Goal: Find specific page/section: Find specific page/section

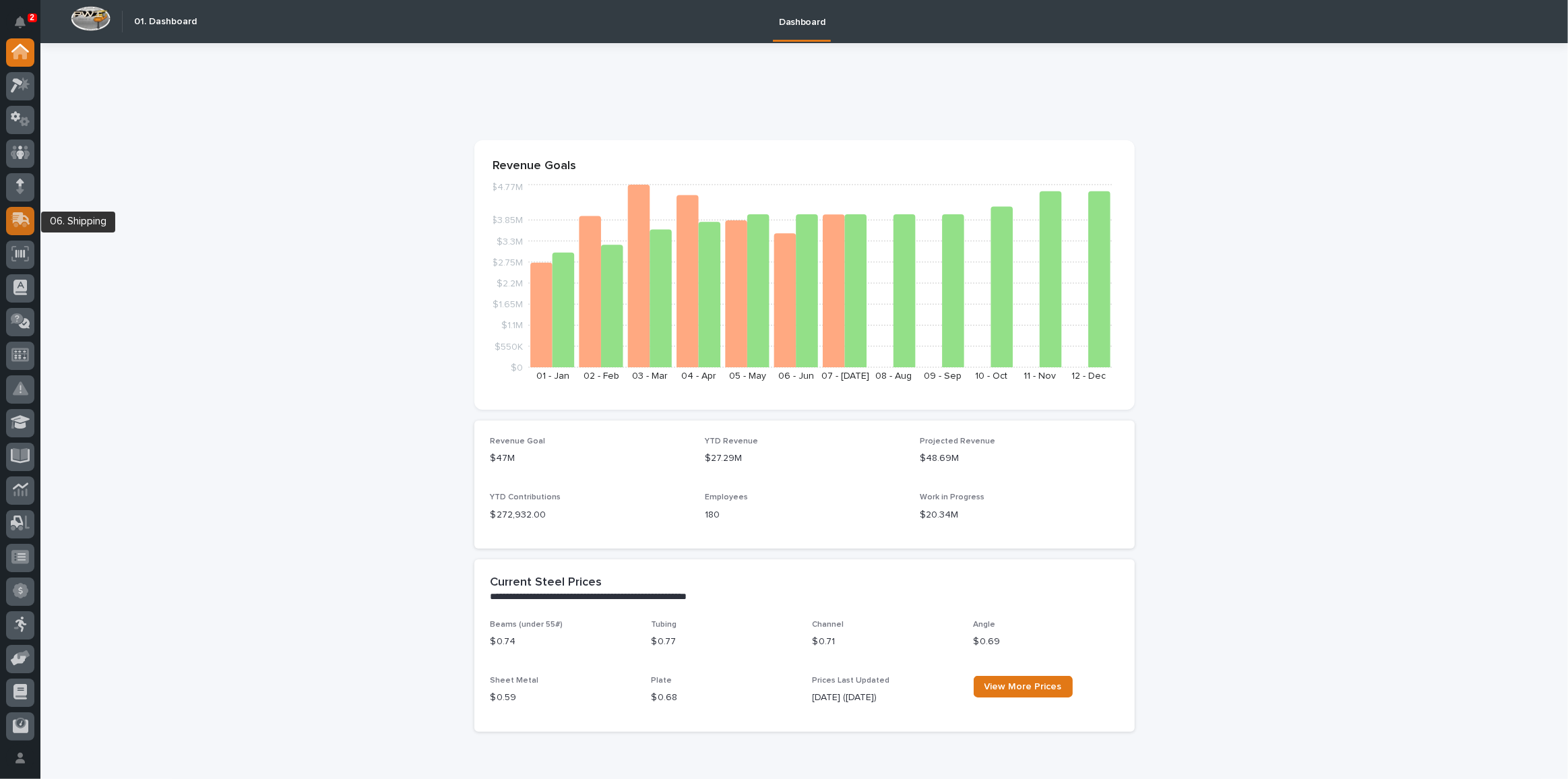
click at [31, 221] on div at bounding box center [19, 221] width 28 height 28
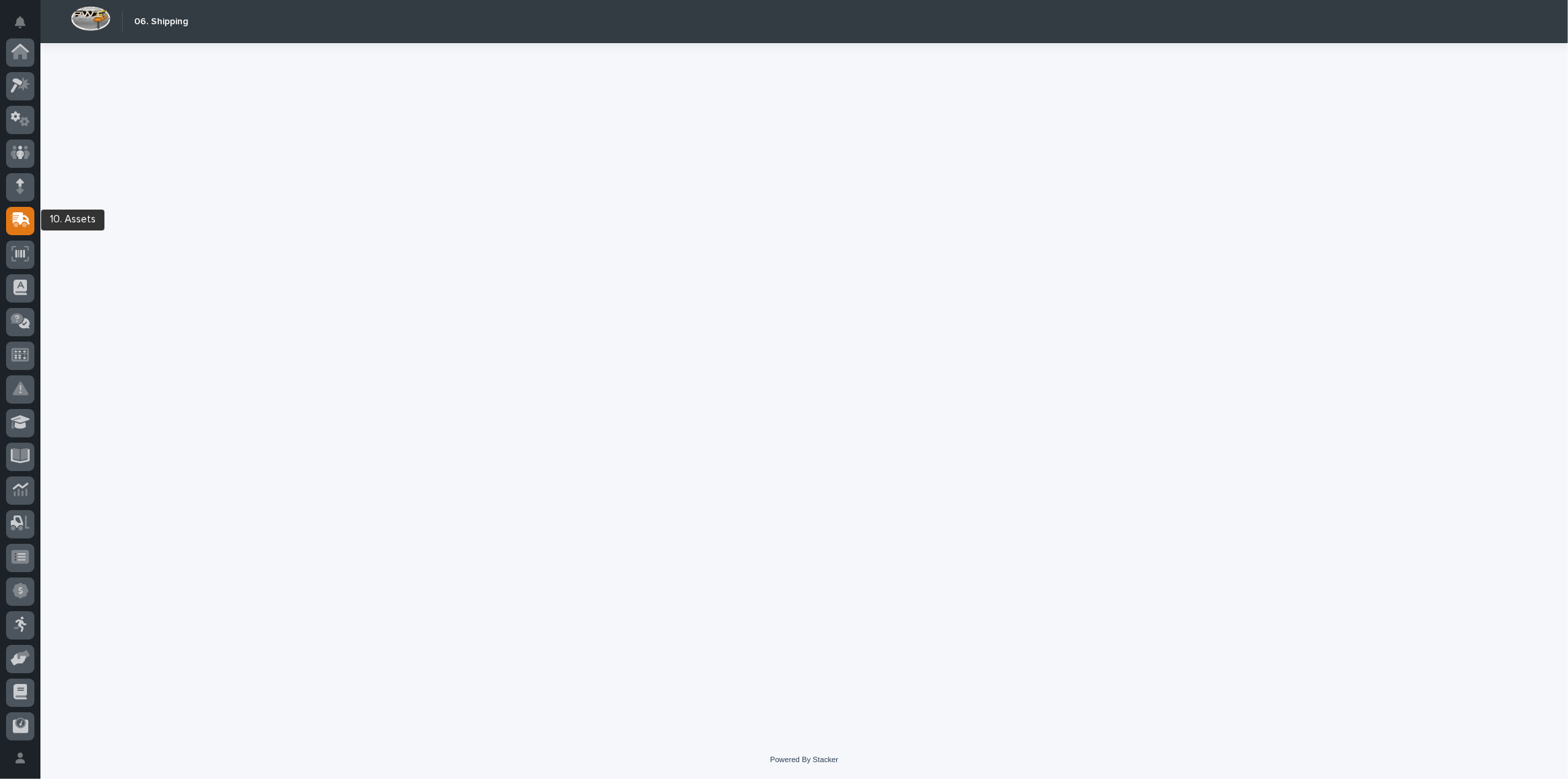
scroll to position [136, 0]
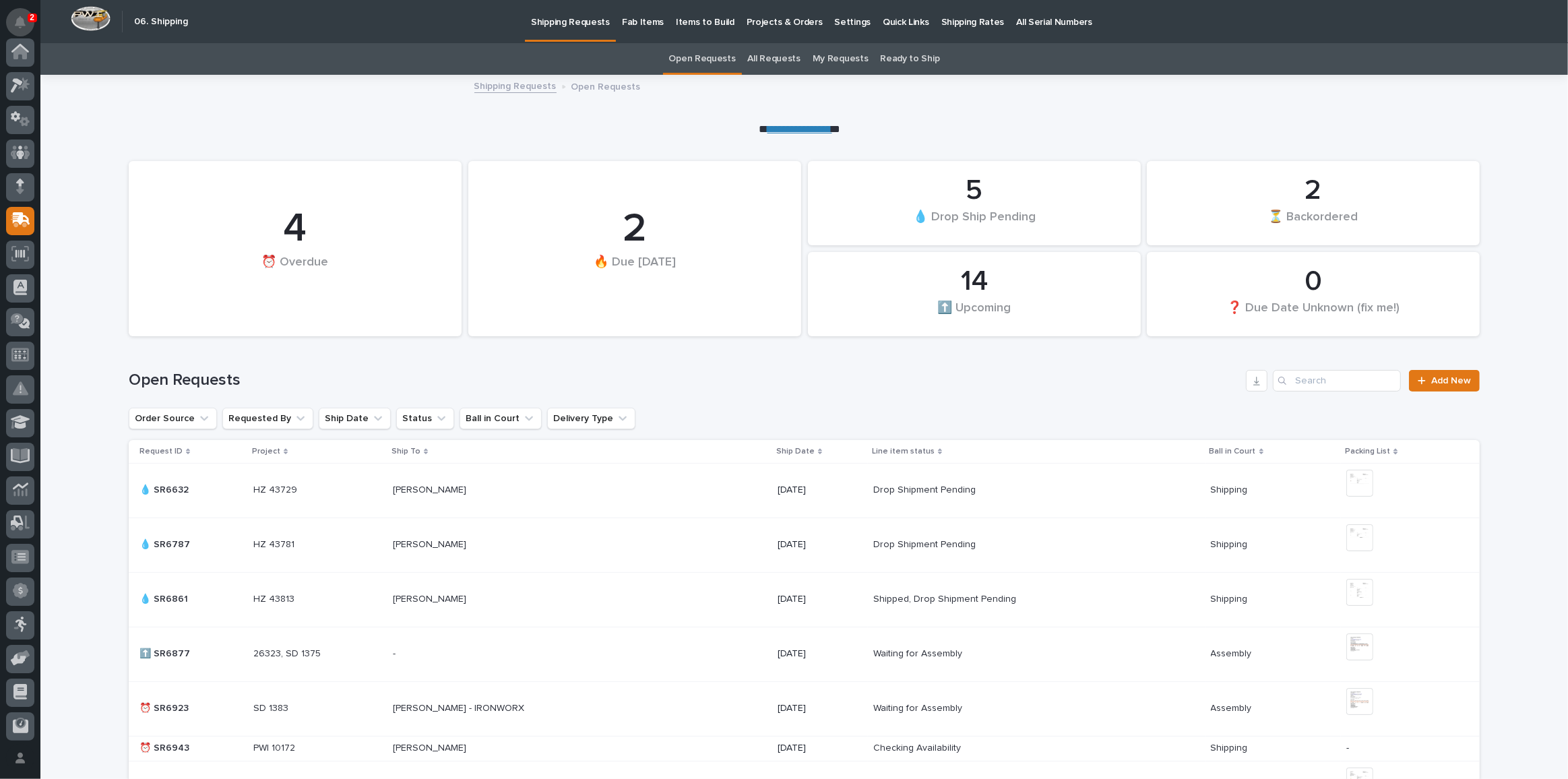
click at [21, 21] on icon "Notifications" at bounding box center [19, 22] width 11 height 12
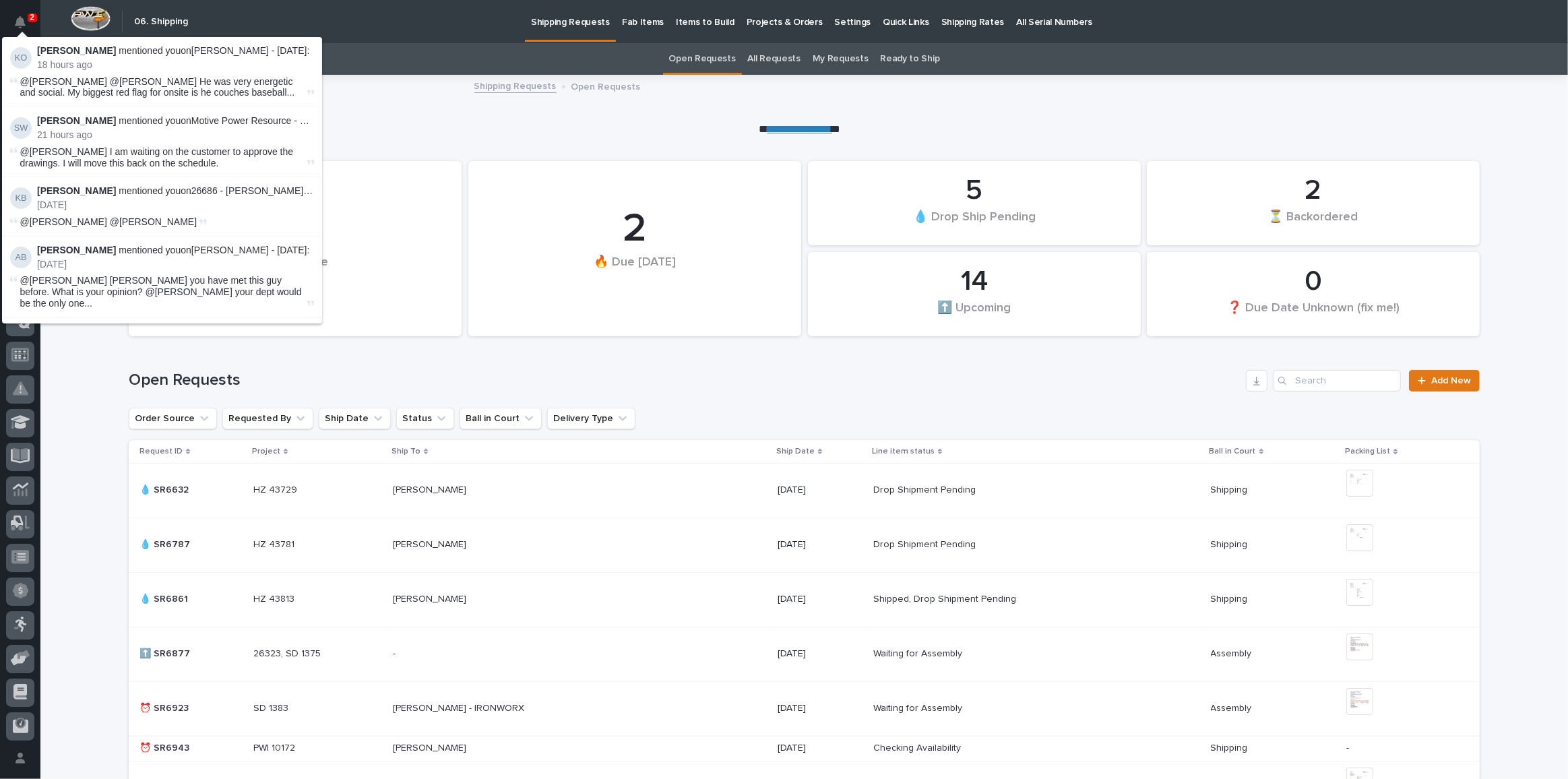
scroll to position [136, 0]
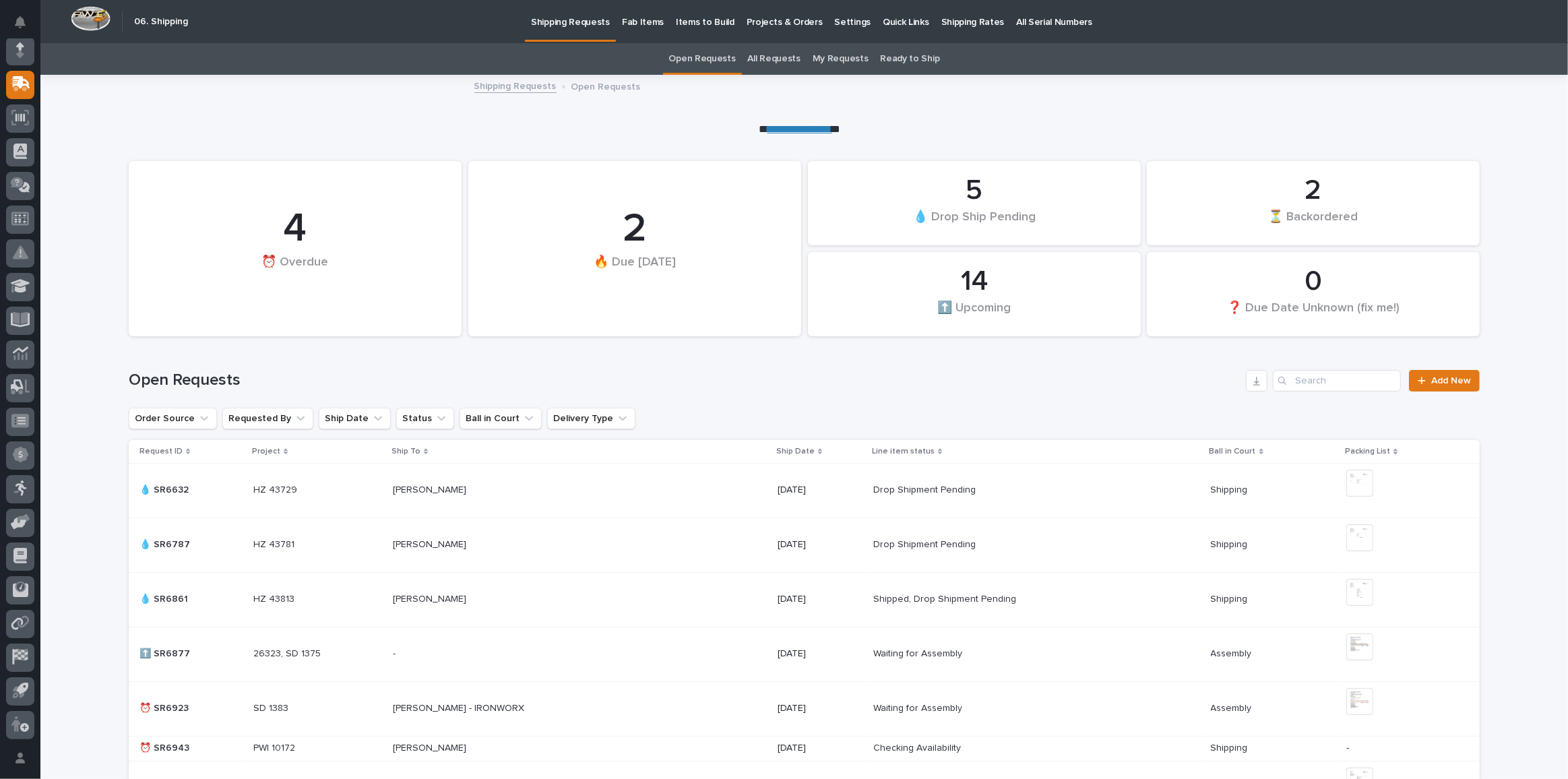
click at [548, 60] on div "Open Requests All Requests My Requests Ready to Ship" at bounding box center [804, 58] width 1527 height 32
click at [19, 85] on icon at bounding box center [21, 82] width 17 height 13
click at [632, 15] on p "Fab Items" at bounding box center [643, 14] width 42 height 28
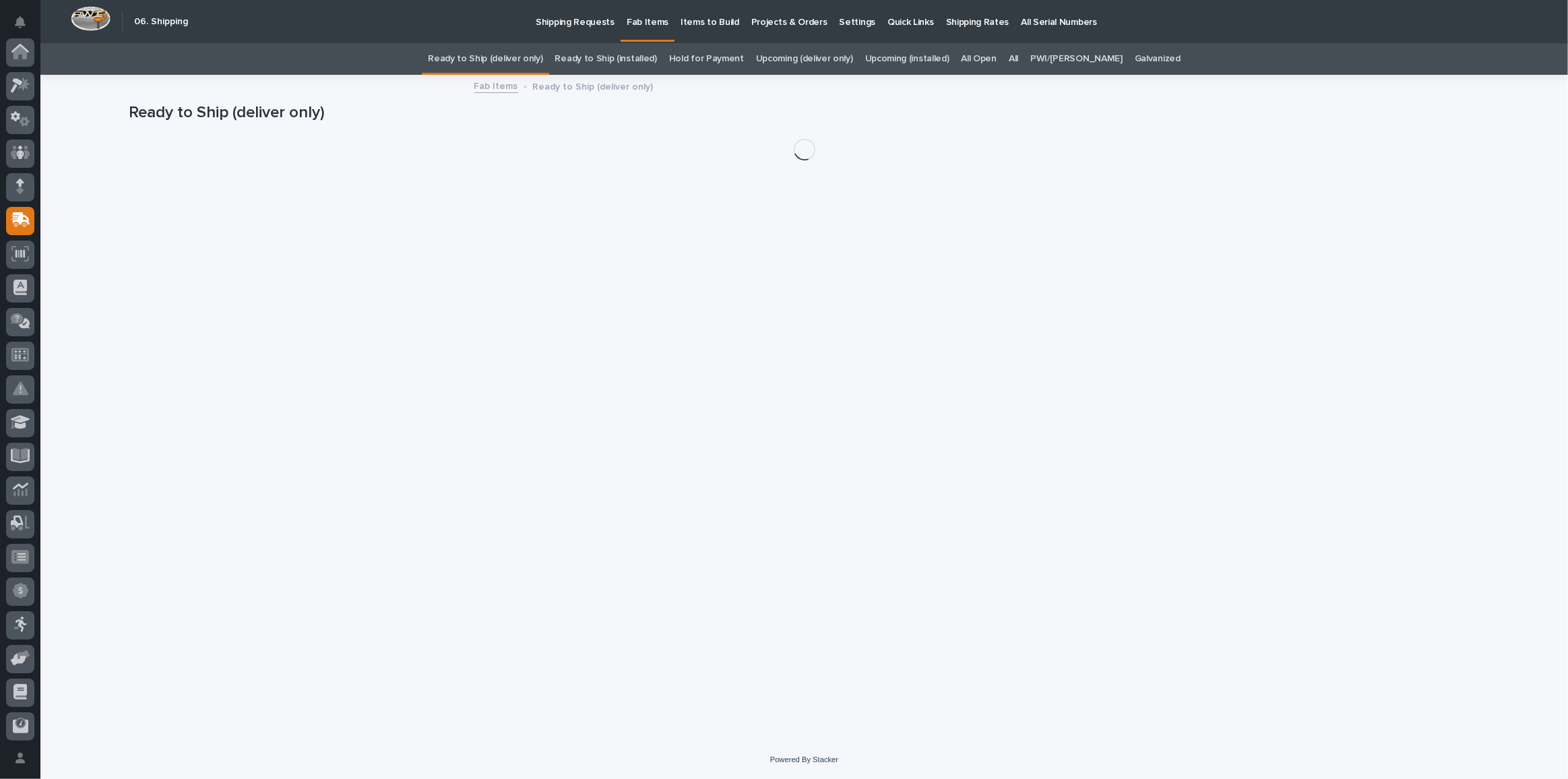
scroll to position [136, 0]
click at [1018, 58] on link "All" at bounding box center [1014, 58] width 10 height 32
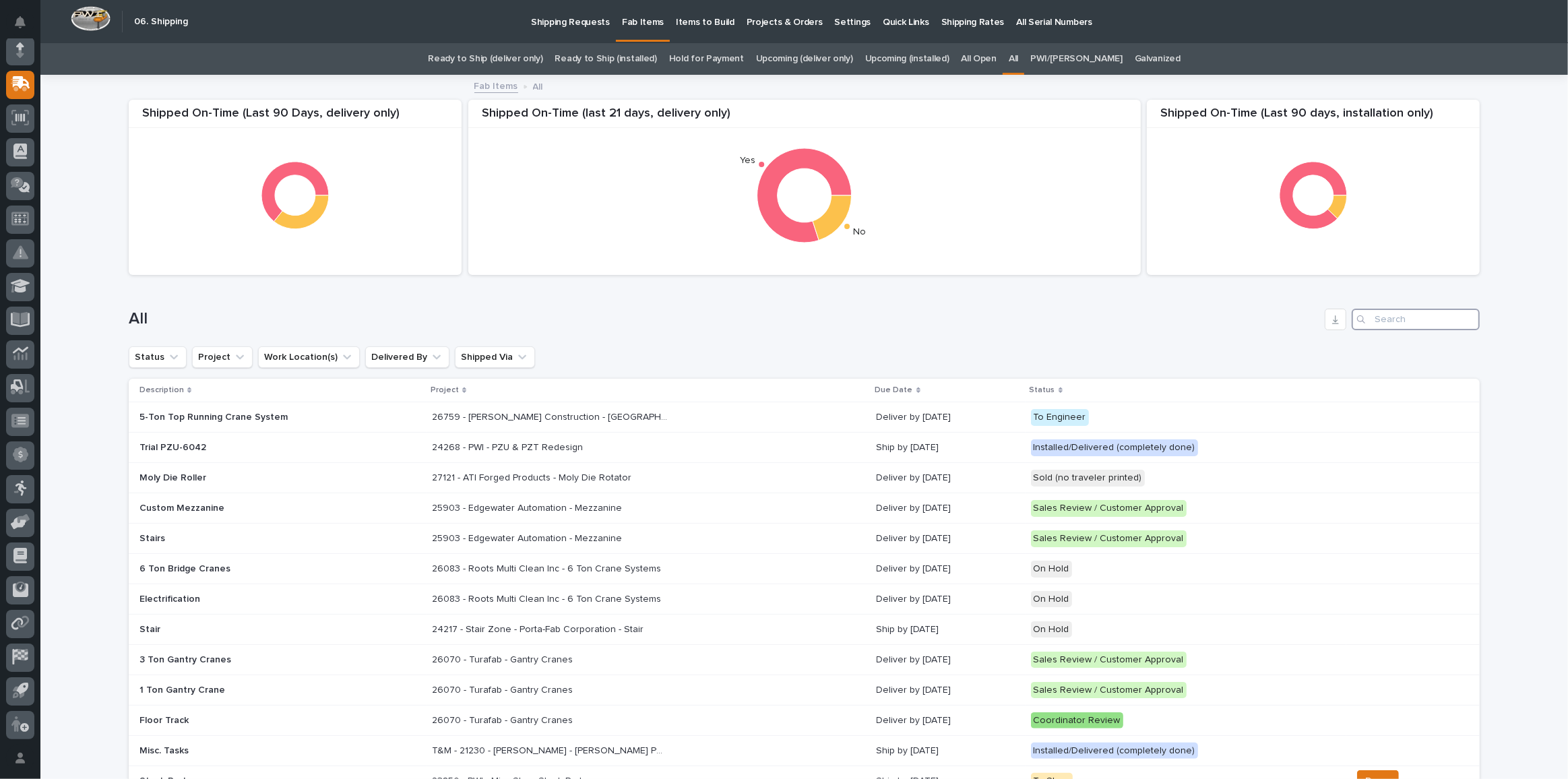
click at [1396, 317] on input "Search" at bounding box center [1415, 319] width 128 height 21
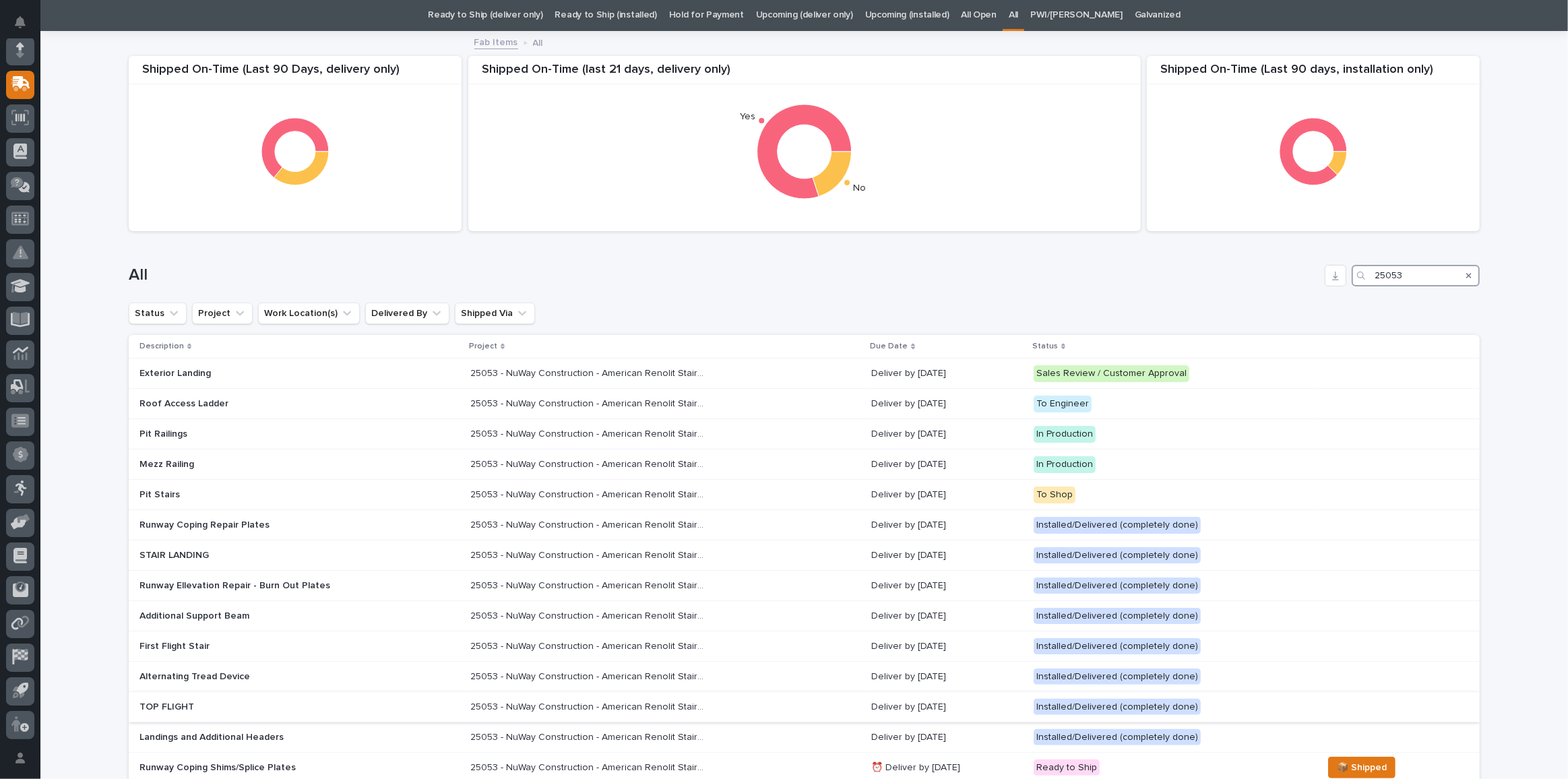
scroll to position [60, 0]
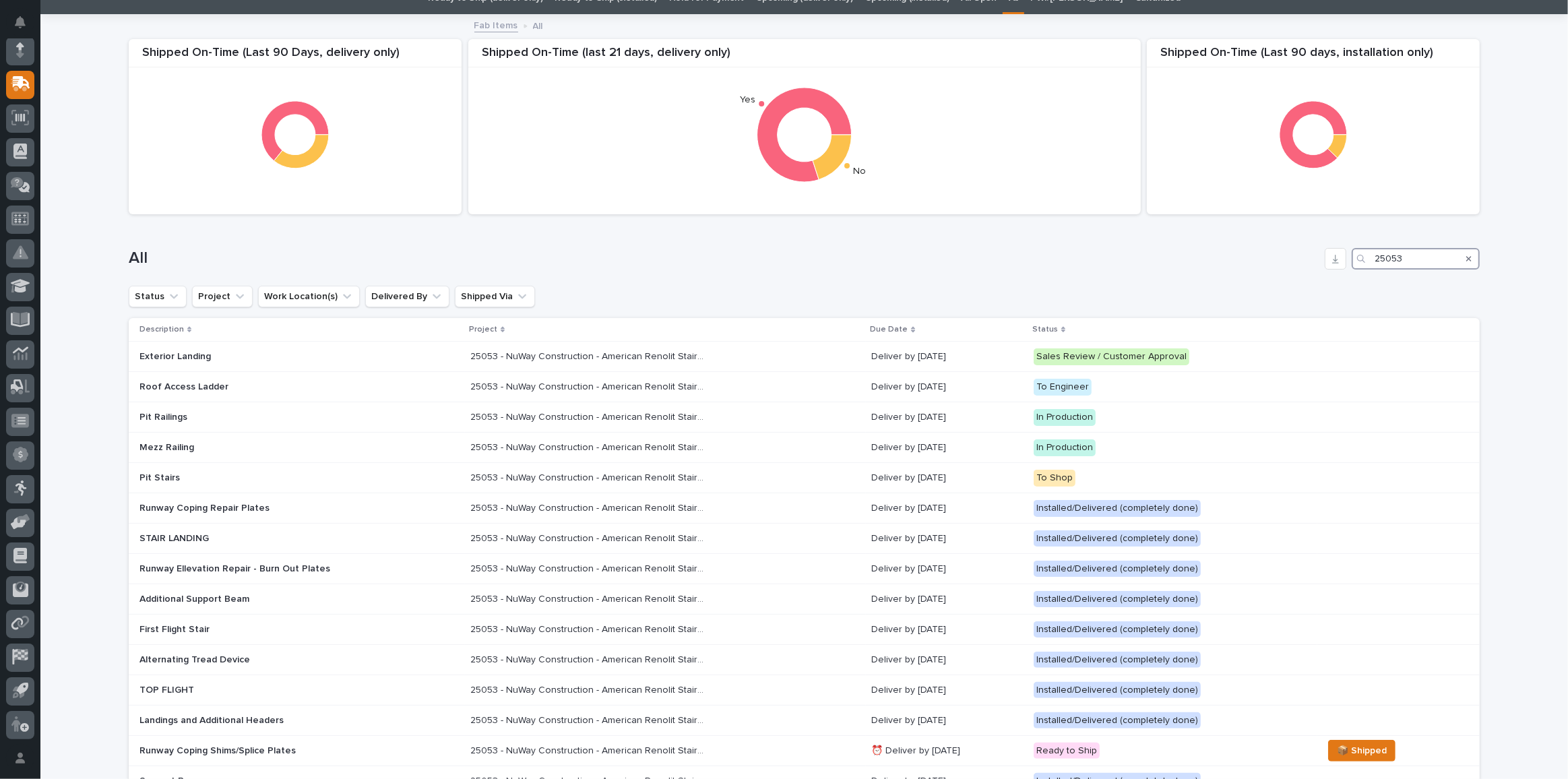
type input "25053"
click at [1358, 257] on icon "Search" at bounding box center [1361, 259] width 8 height 8
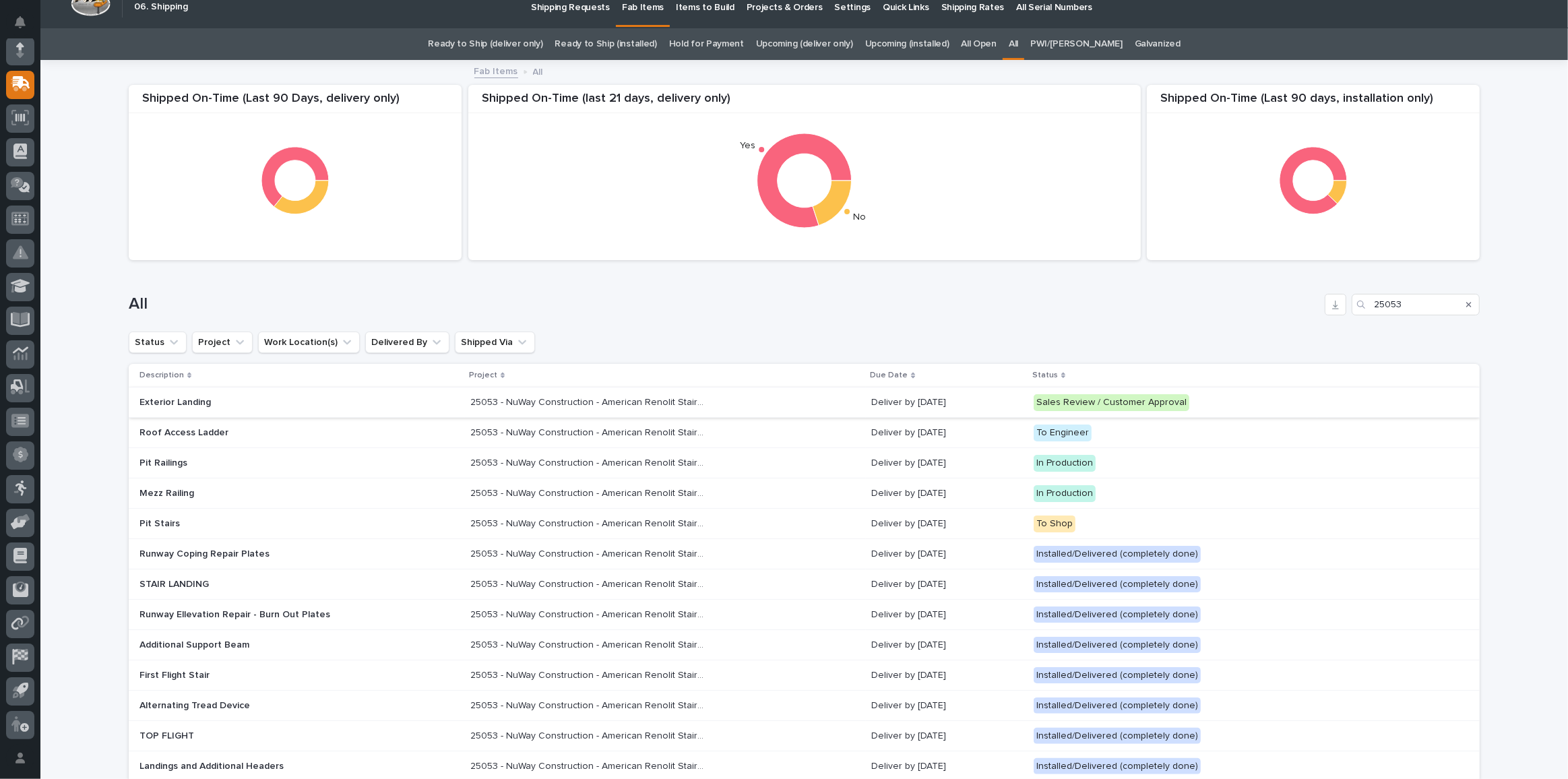
scroll to position [0, 0]
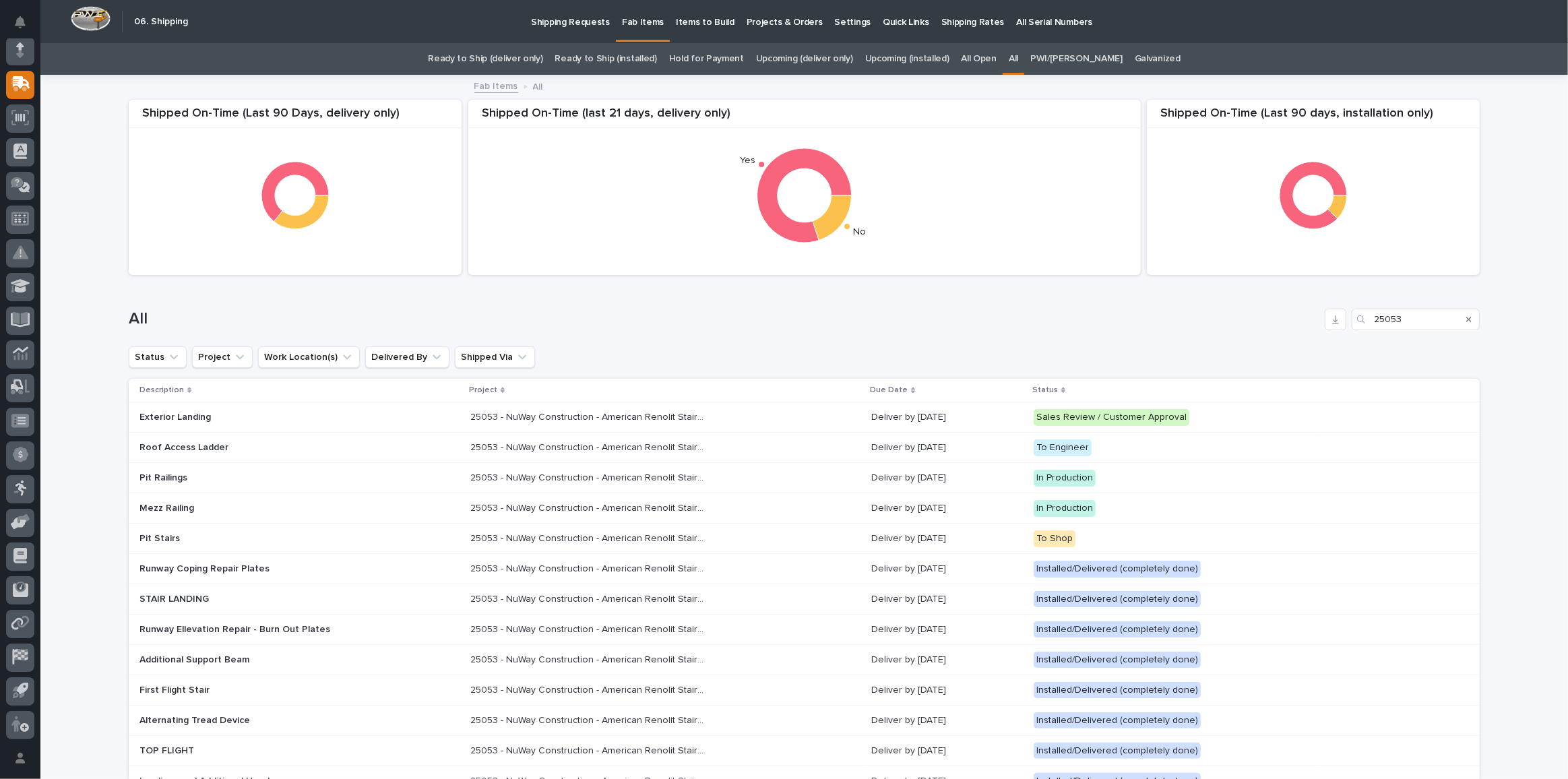
click at [604, 59] on link "Ready to Ship (installed)" at bounding box center [606, 58] width 102 height 32
click at [1410, 320] on input "25053" at bounding box center [1415, 319] width 128 height 21
type input "2"
click at [895, 282] on div "All" at bounding box center [804, 314] width 1351 height 65
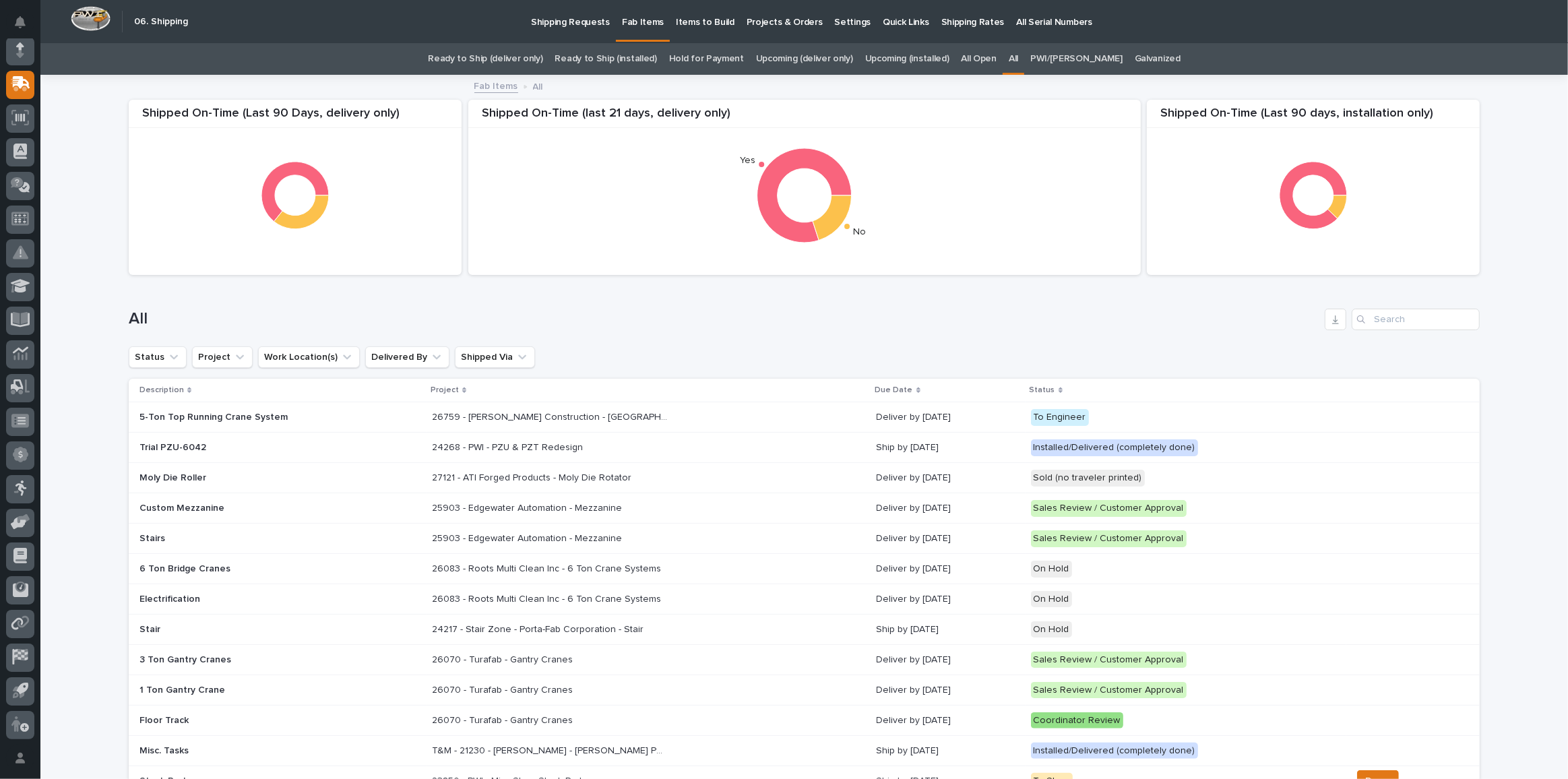
click at [688, 18] on p "Items to Build" at bounding box center [705, 14] width 58 height 28
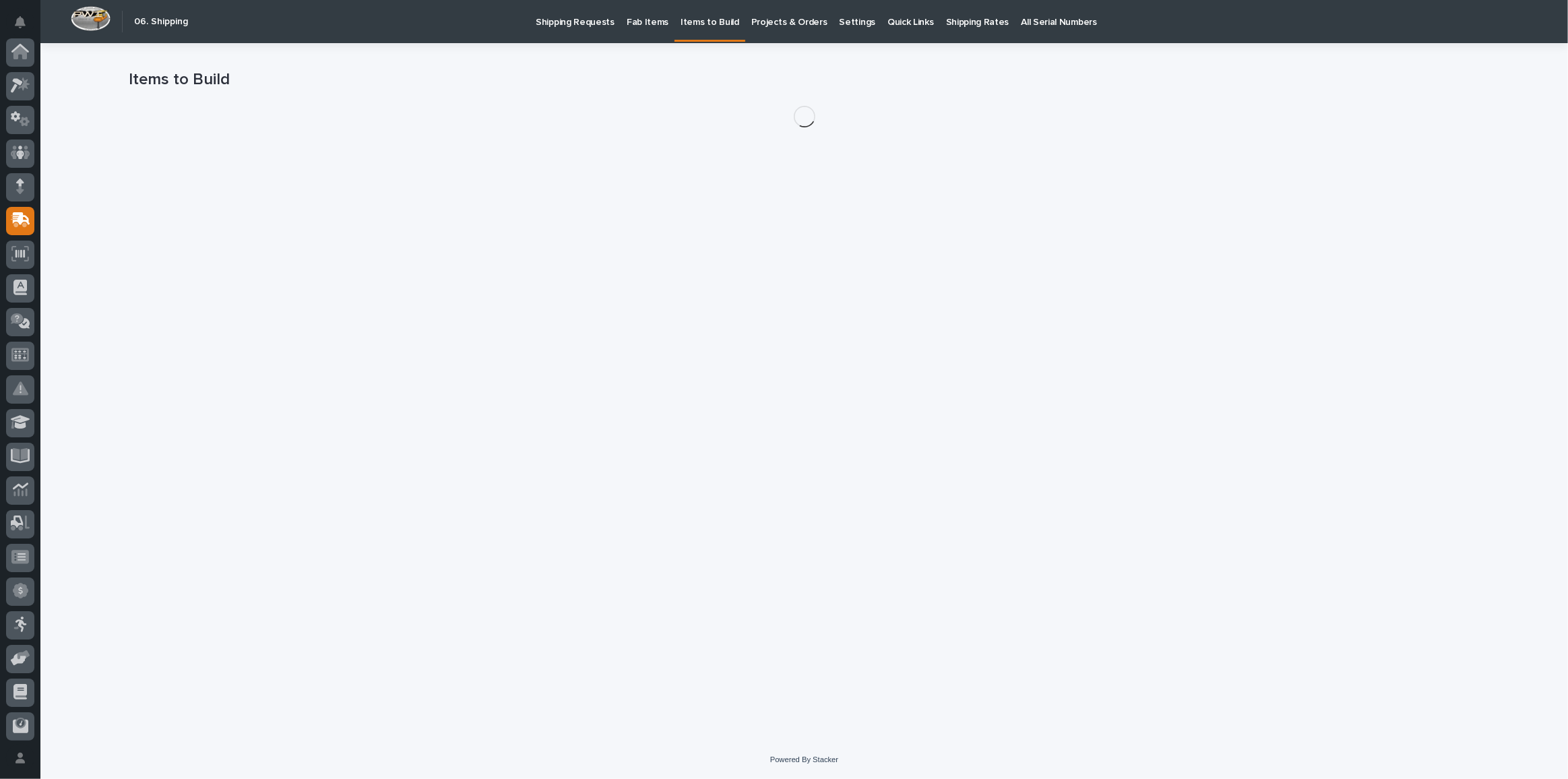
scroll to position [136, 0]
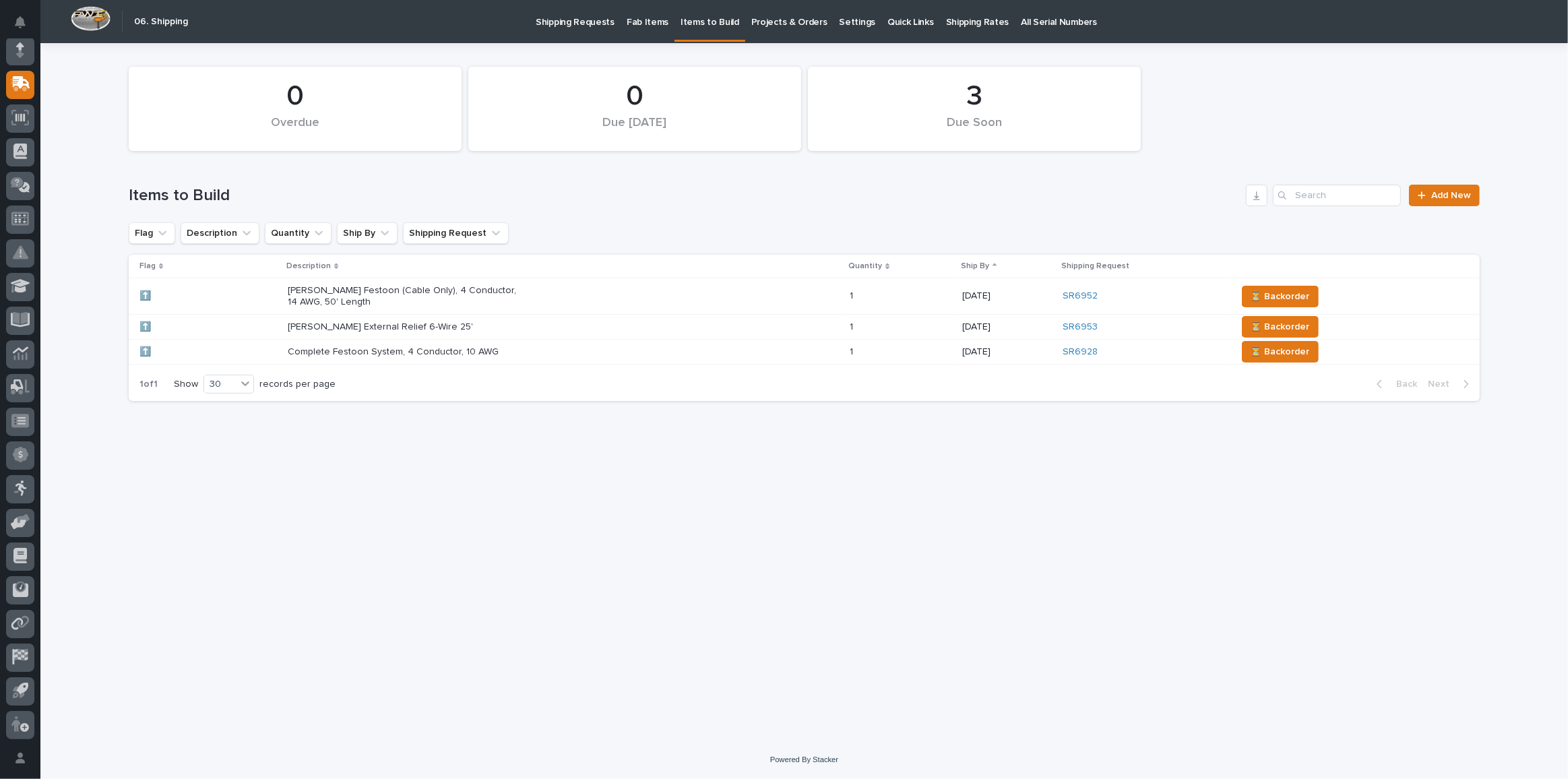
click at [650, 17] on p "Fab Items" at bounding box center [647, 14] width 42 height 28
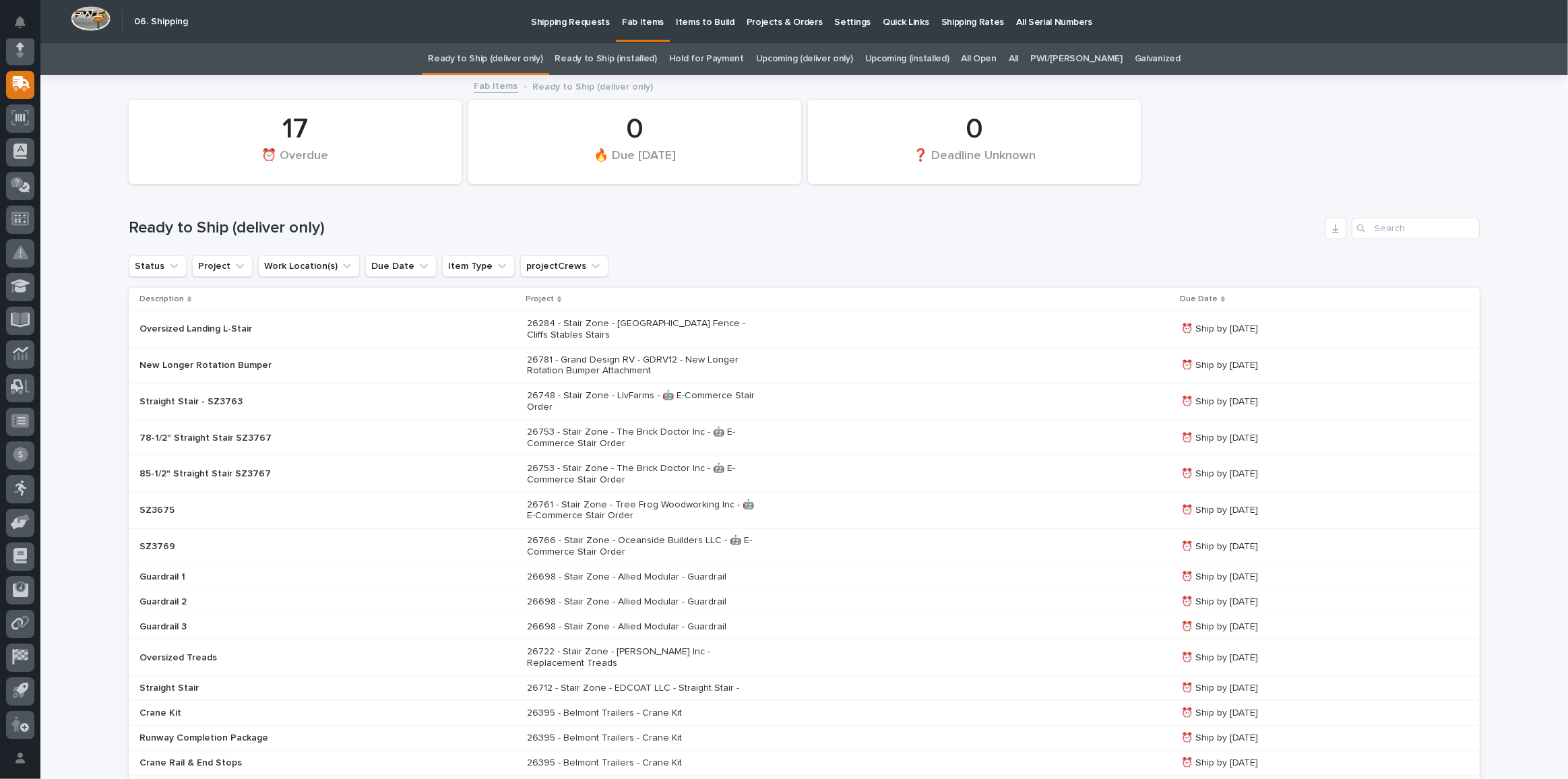
click at [1018, 56] on link "All" at bounding box center [1014, 58] width 10 height 32
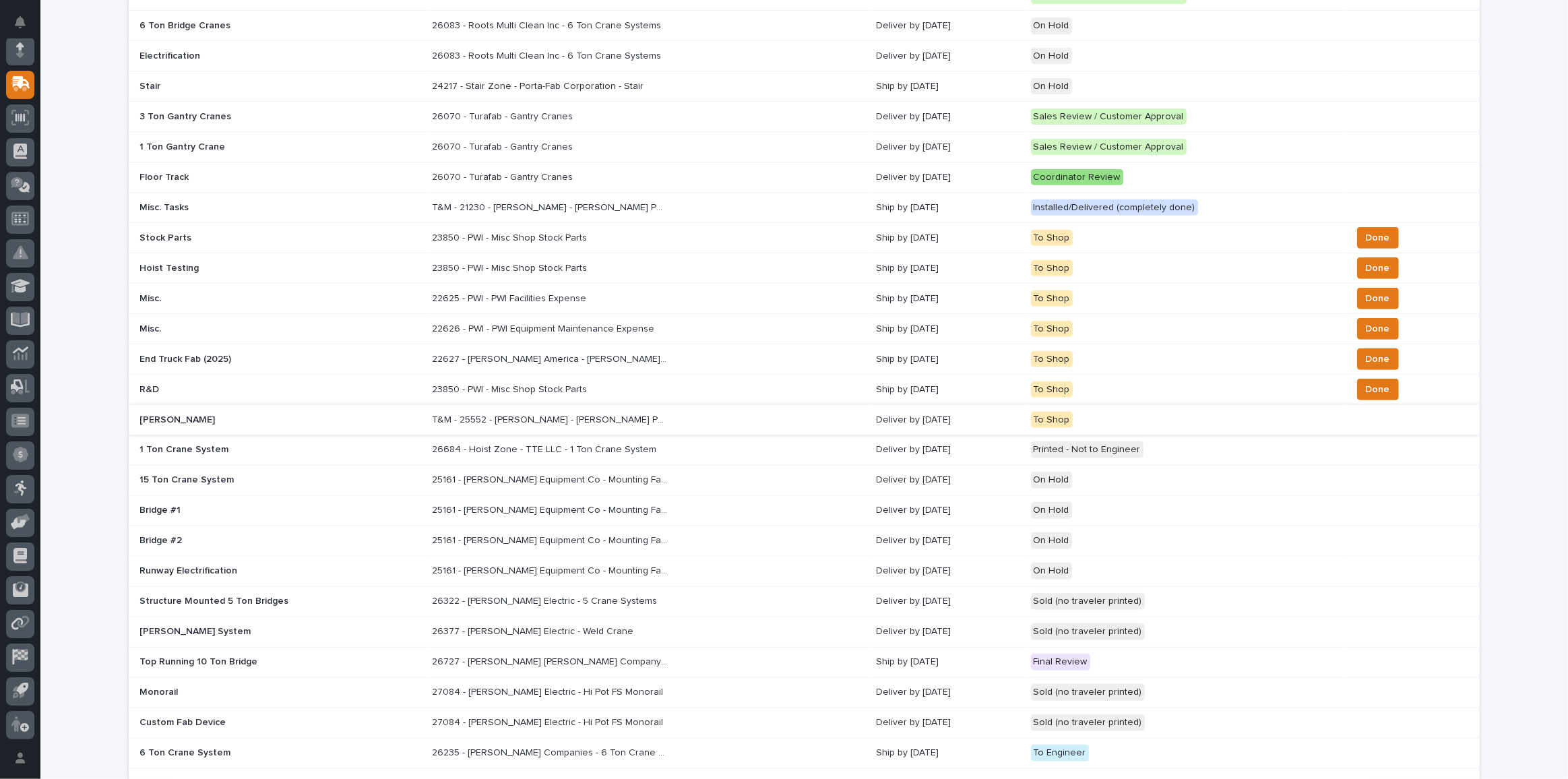
scroll to position [613, 0]
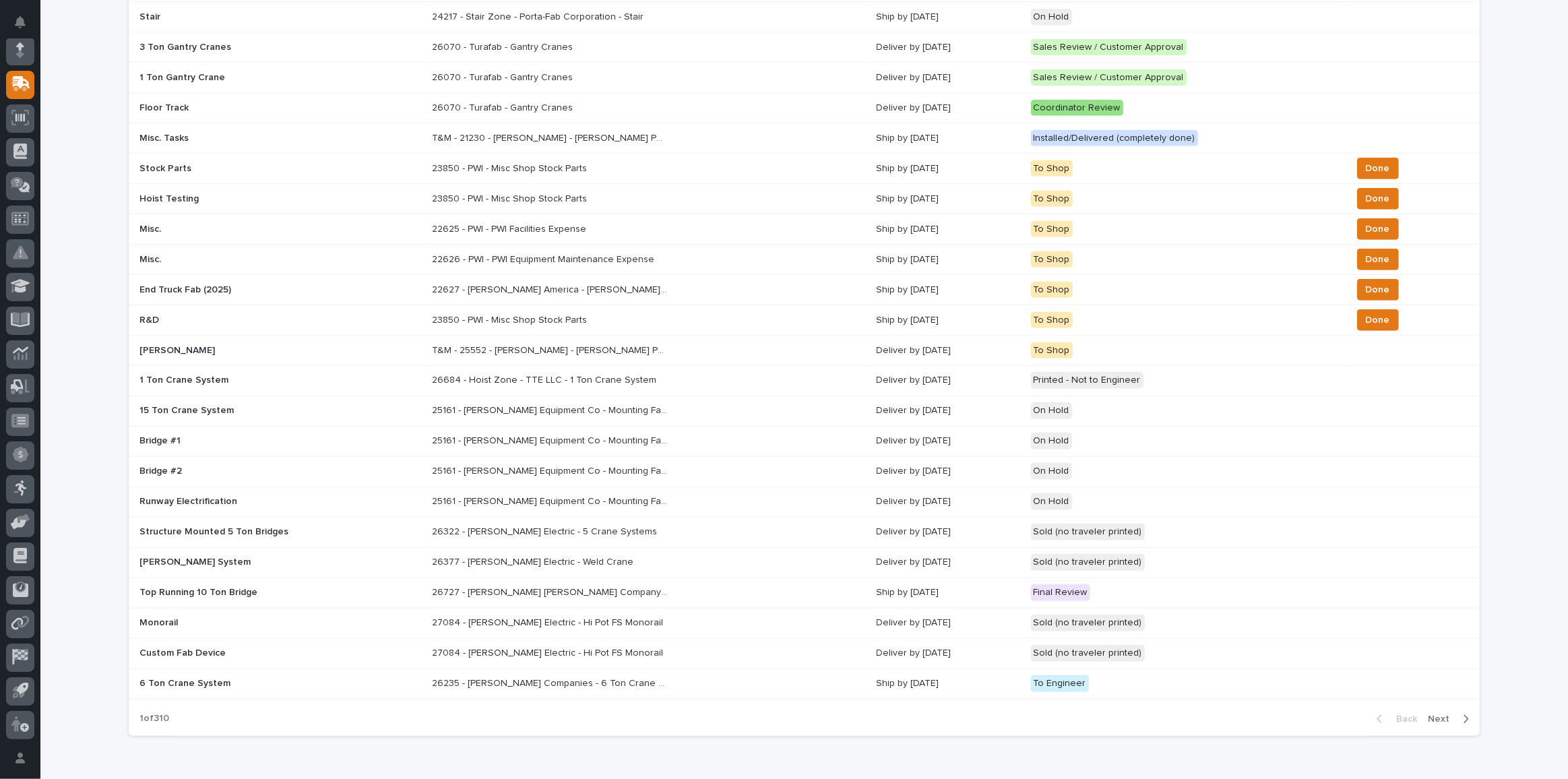
click at [1433, 713] on span "Next" at bounding box center [1443, 719] width 29 height 12
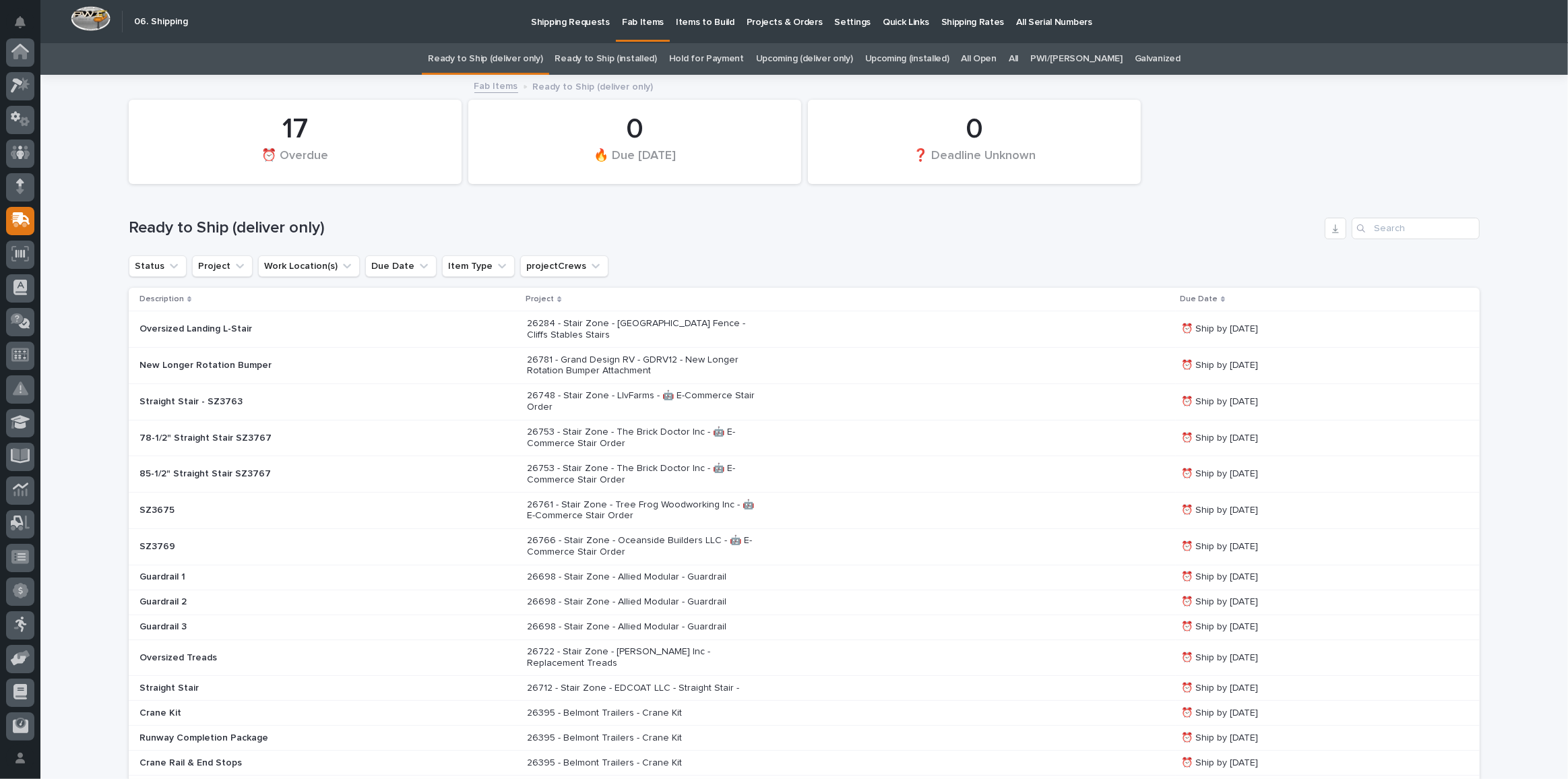
scroll to position [43, 0]
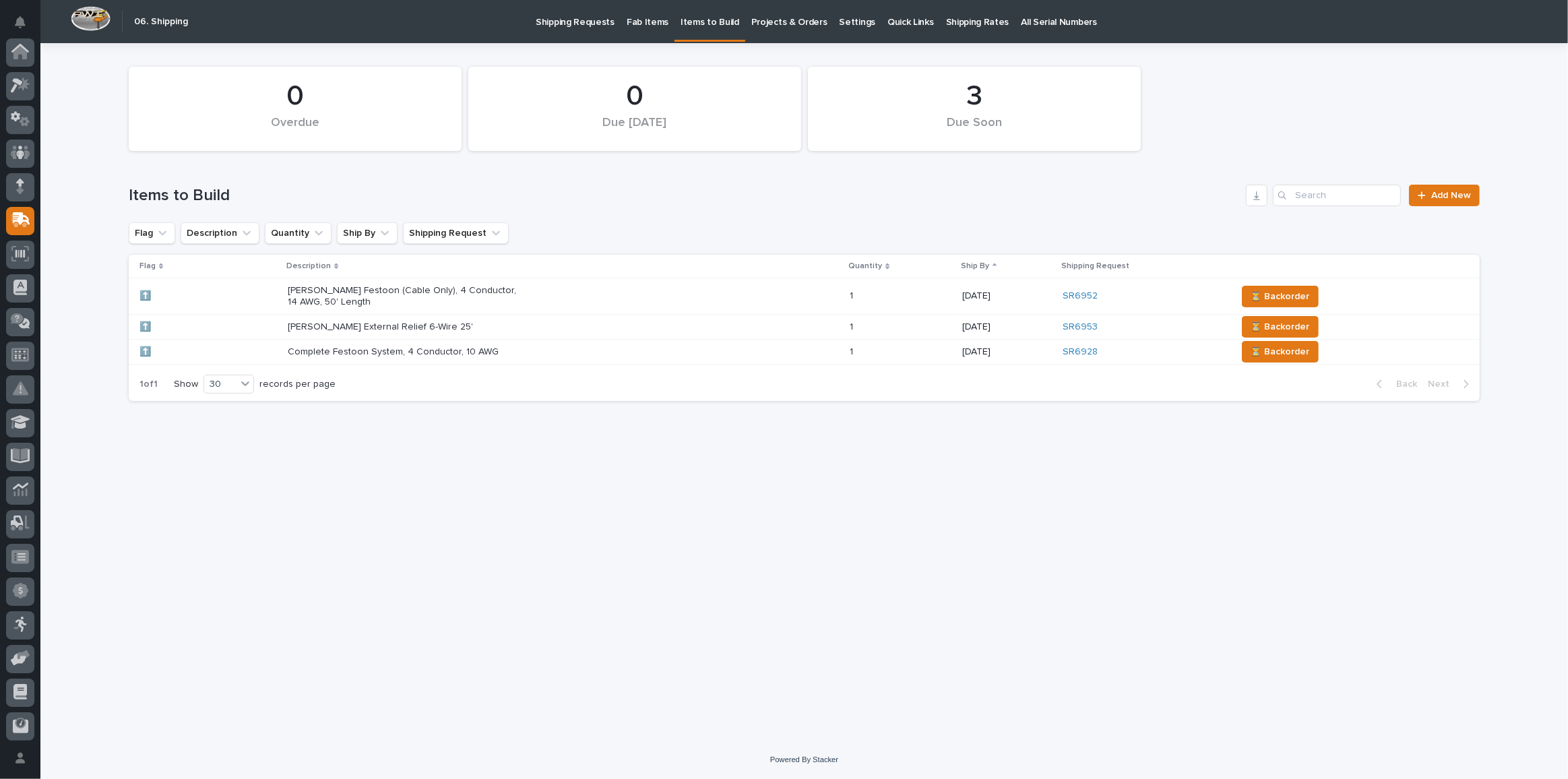
scroll to position [136, 0]
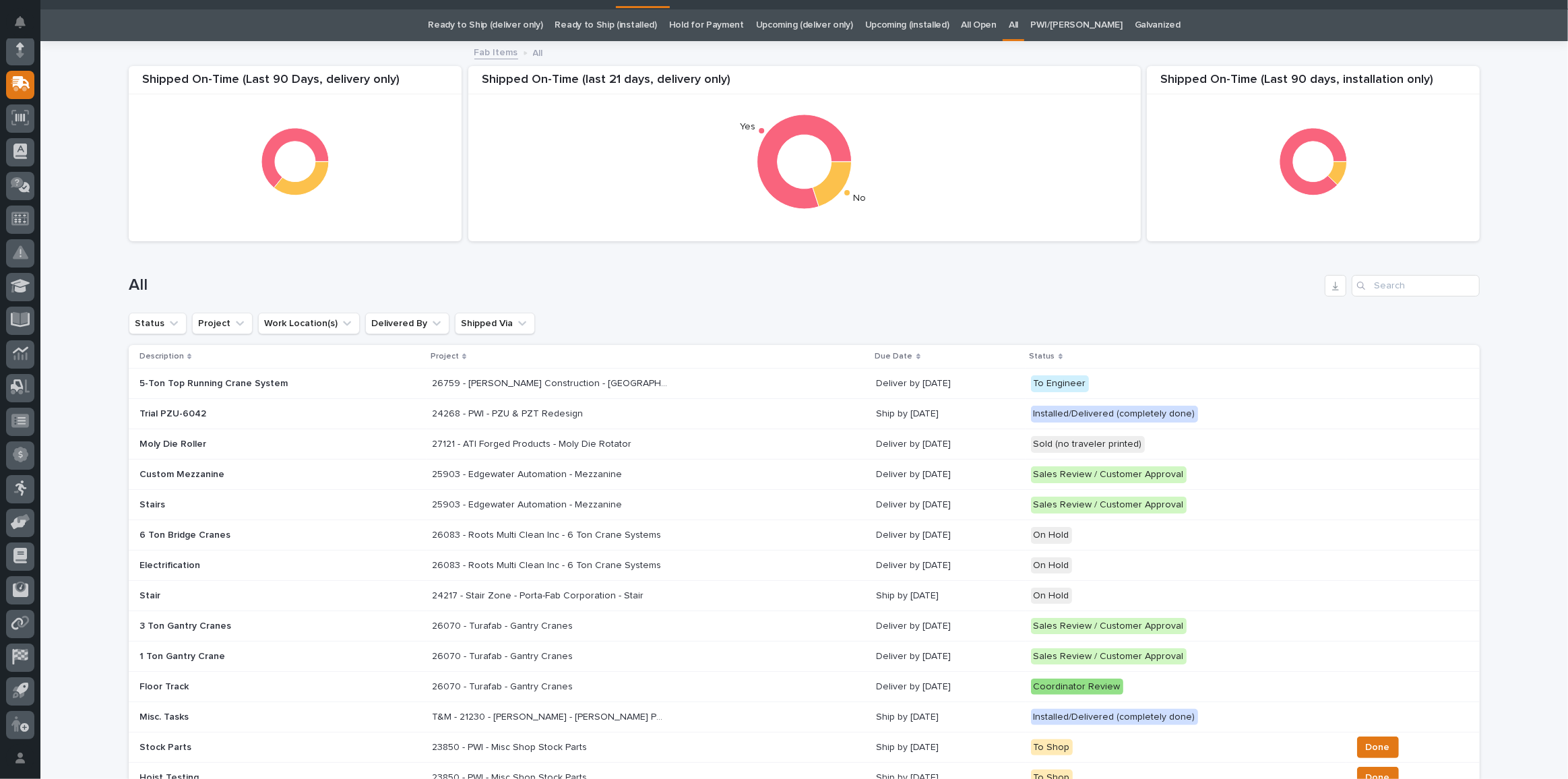
scroll to position [43, 0]
